Goal: Use online tool/utility

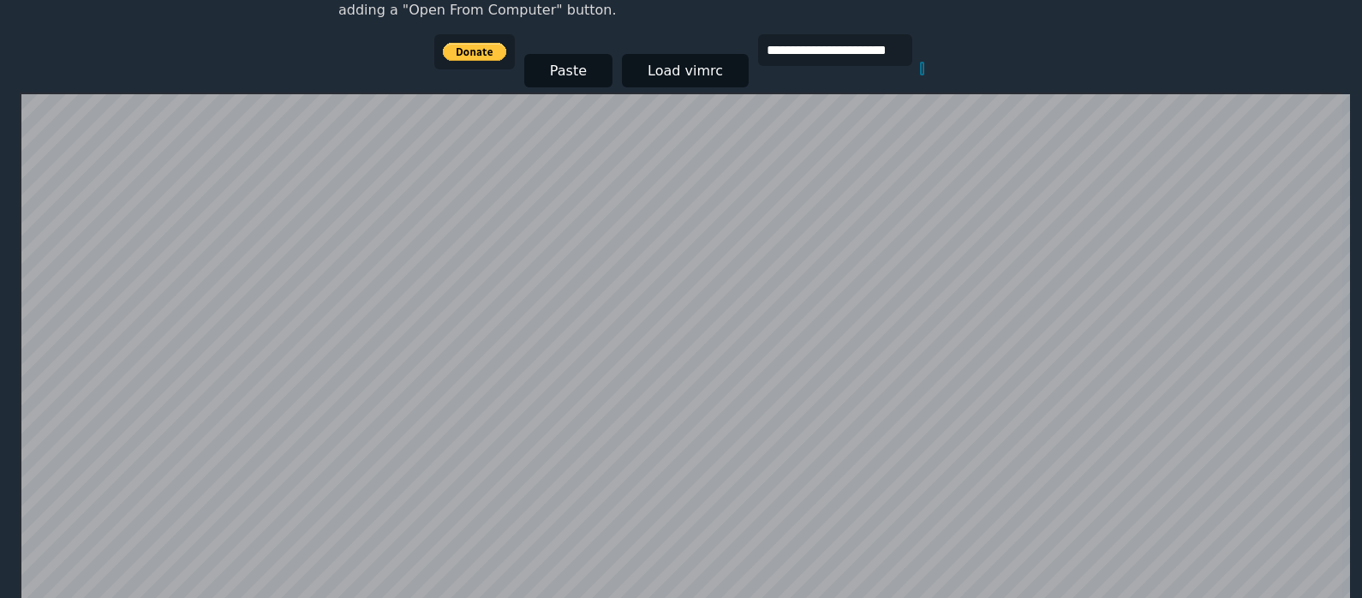
scroll to position [218, 0]
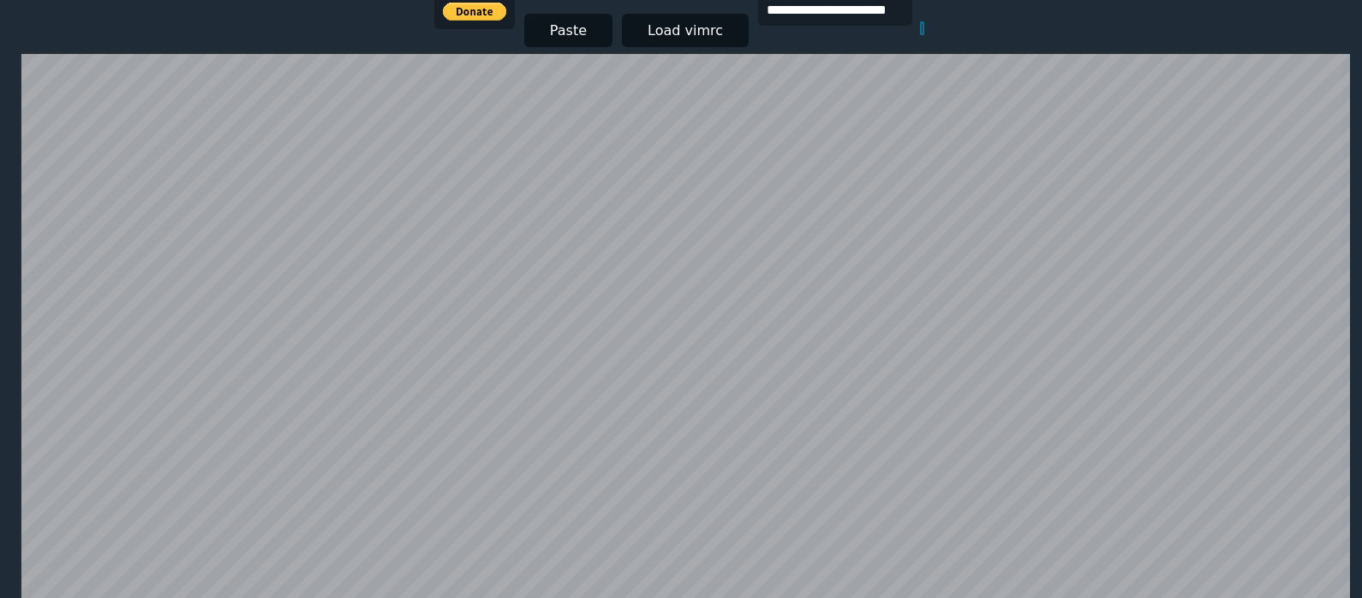
scroll to position [335, 0]
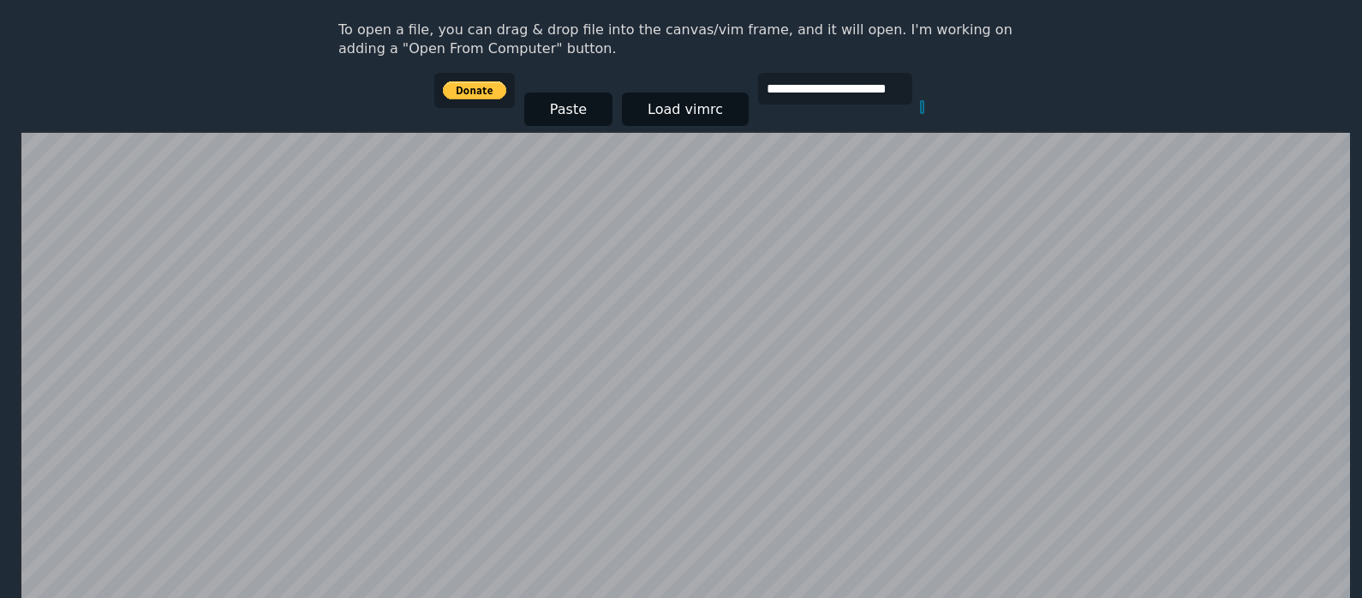
scroll to position [335, 0]
